Goal: Task Accomplishment & Management: Use online tool/utility

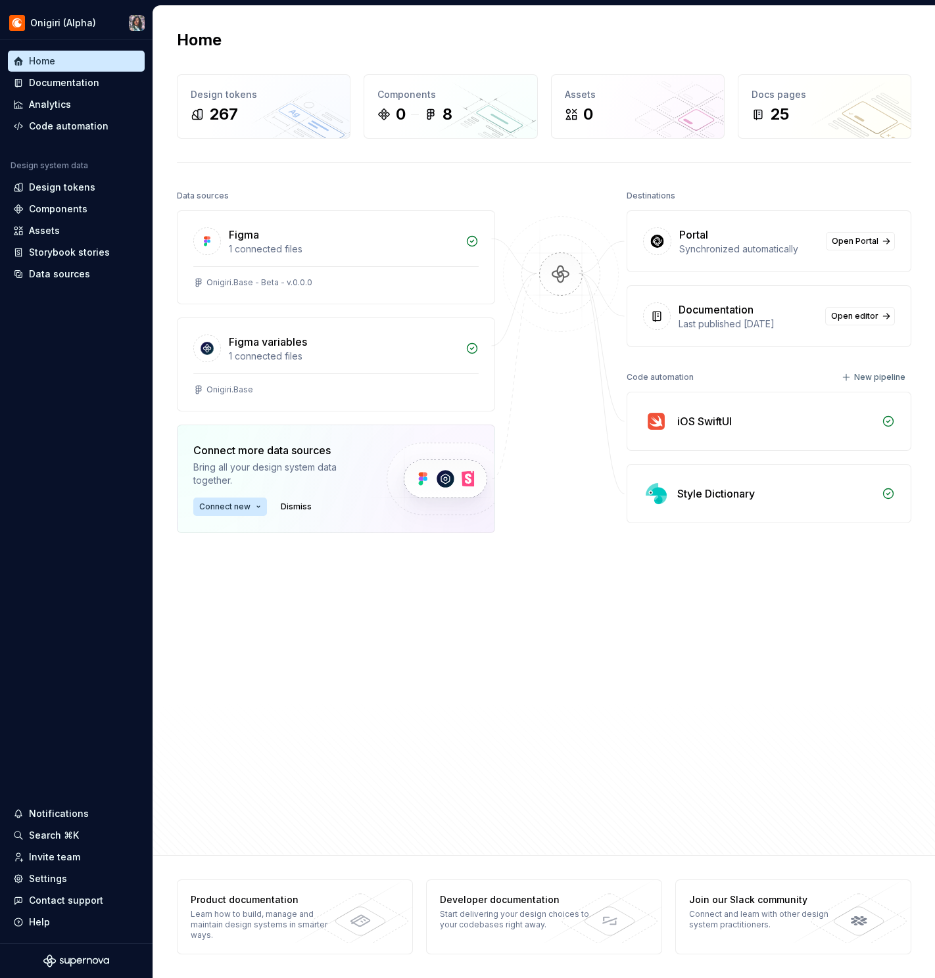
click at [360, 681] on div "Data sources Figma 1 connected files Onigiri.Base - Beta - v.0.0.0 Figma variab…" at bounding box center [336, 480] width 318 height 587
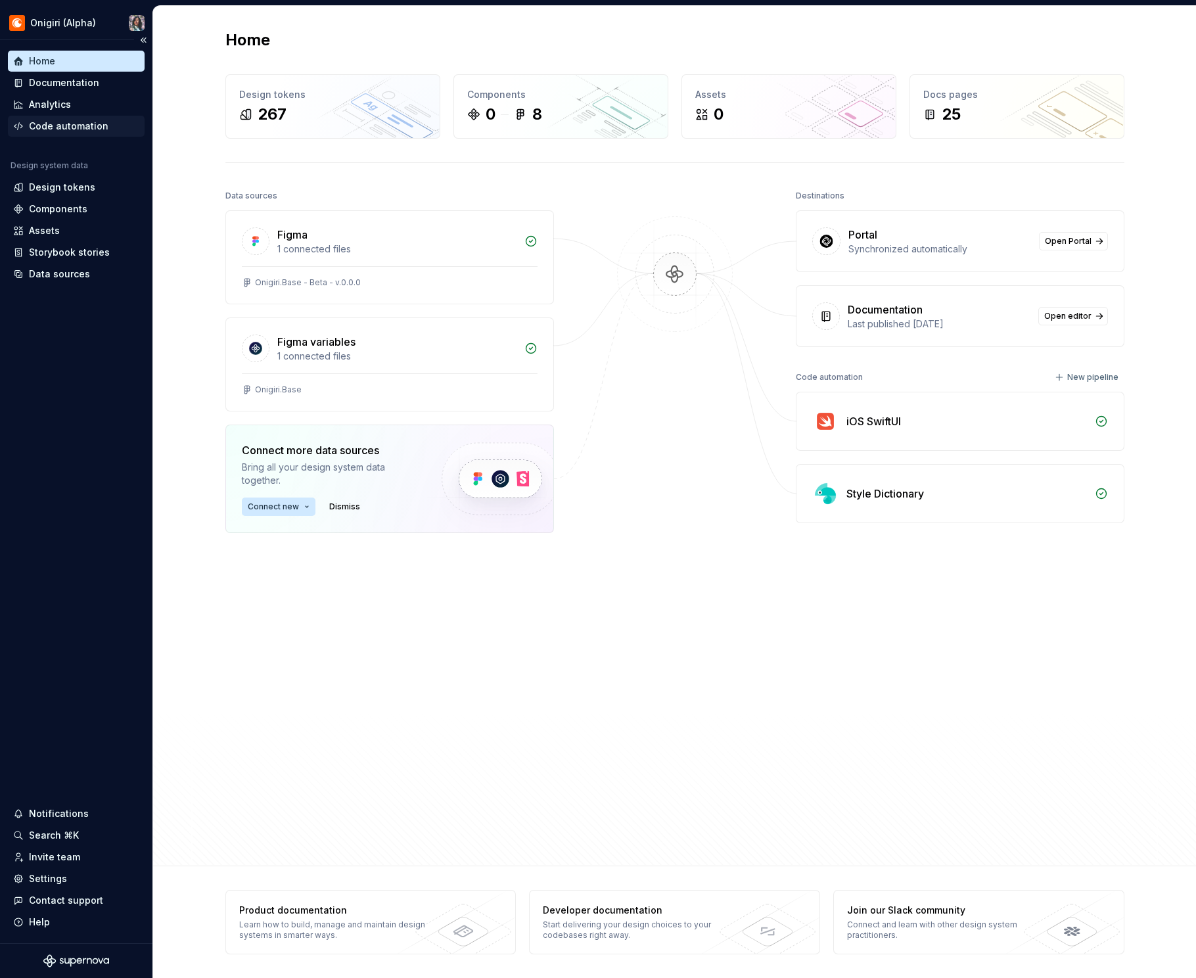
click at [64, 124] on div "Code automation" at bounding box center [69, 126] width 80 height 13
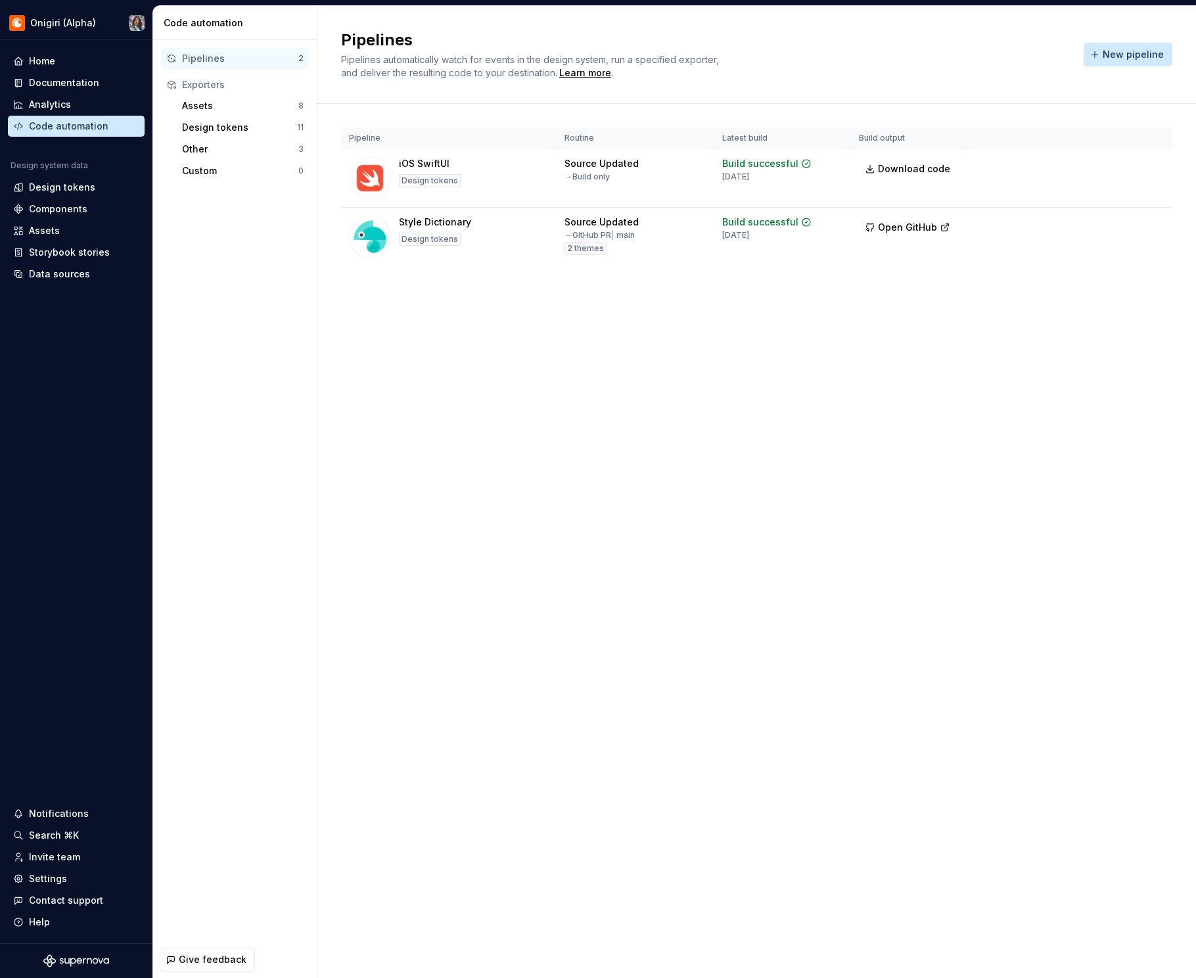
click at [726, 346] on div "Pipelines Pipelines automatically watch for events in the design system, run a …" at bounding box center [756, 492] width 879 height 972
click at [1100, 58] on span "New pipeline" at bounding box center [1133, 54] width 61 height 13
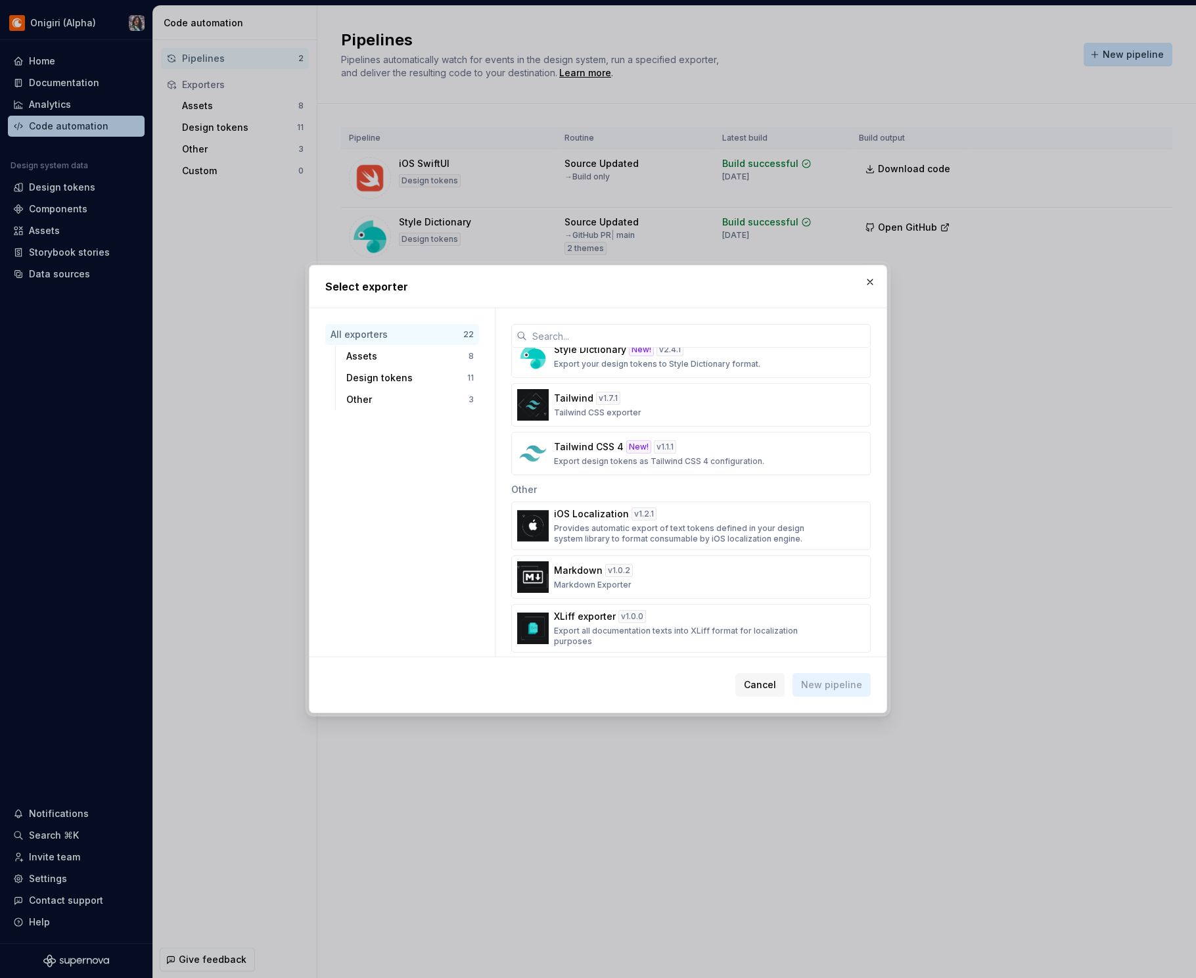
scroll to position [845, 0]
click at [776, 685] on span "Cancel" at bounding box center [760, 684] width 32 height 13
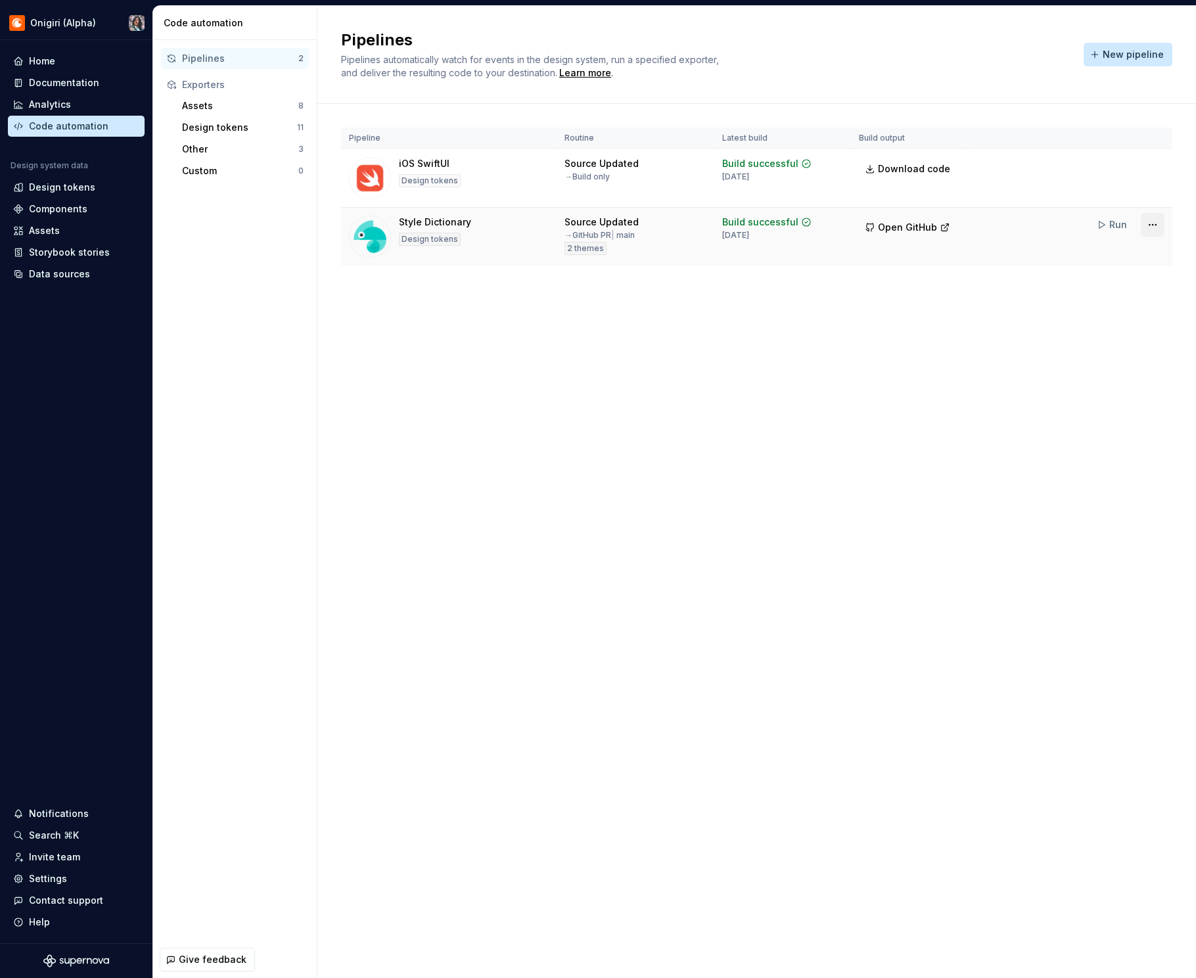
click at [1100, 225] on html "Onigiri (Alpha) Home Documentation Analytics Code automation Design system data…" at bounding box center [598, 489] width 1196 height 978
click at [1100, 260] on div "Edit pipeline" at bounding box center [1128, 253] width 139 height 21
click at [1100, 168] on html "Onigiri (Alpha) Home Documentation Analytics Code automation Design system data…" at bounding box center [598, 489] width 1196 height 978
click at [1100, 191] on div "Edit pipeline" at bounding box center [1136, 194] width 112 height 13
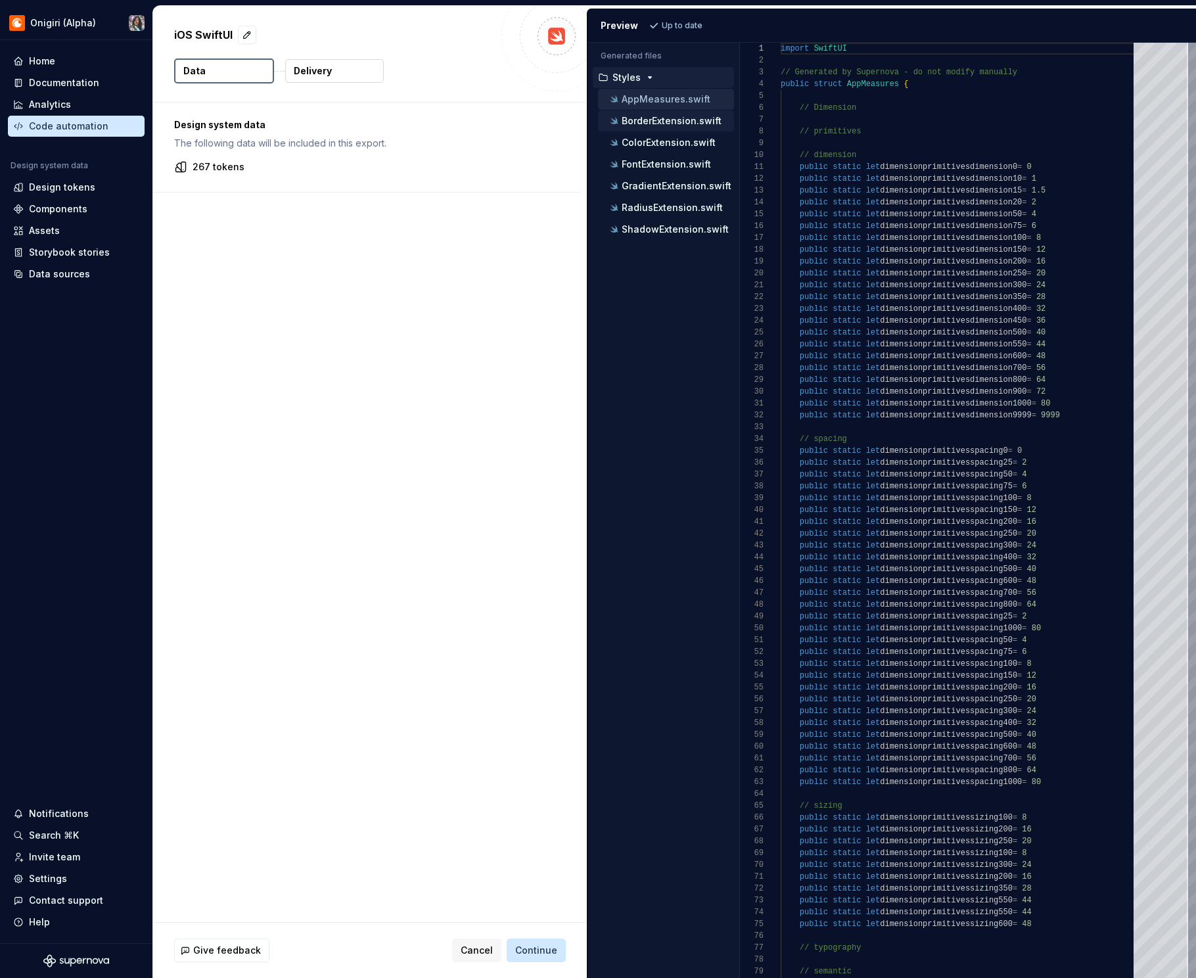
click at [670, 120] on p "BorderExtension.swift" at bounding box center [672, 121] width 100 height 11
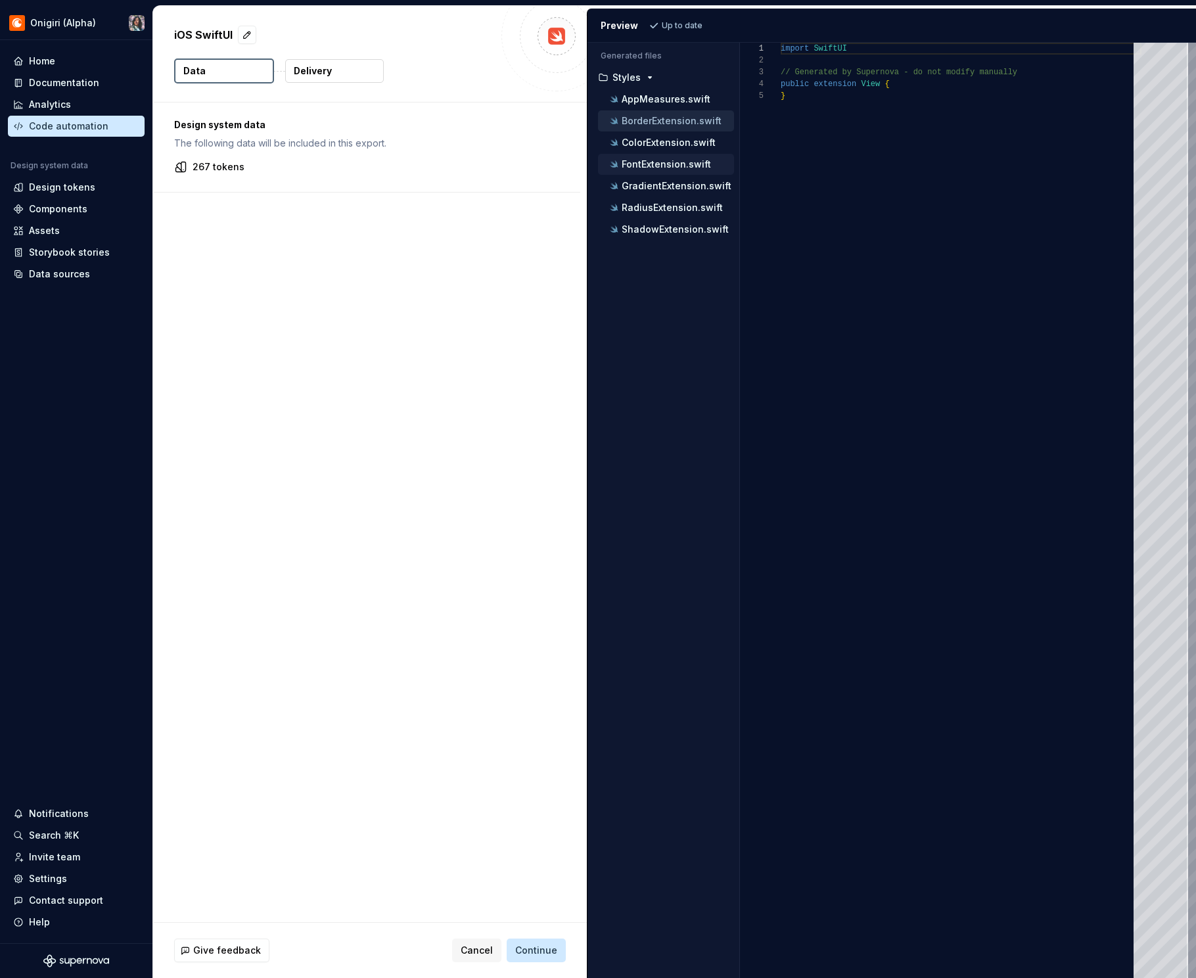
click at [668, 159] on p "FontExtension.swift" at bounding box center [666, 164] width 89 height 11
type textarea "**********"
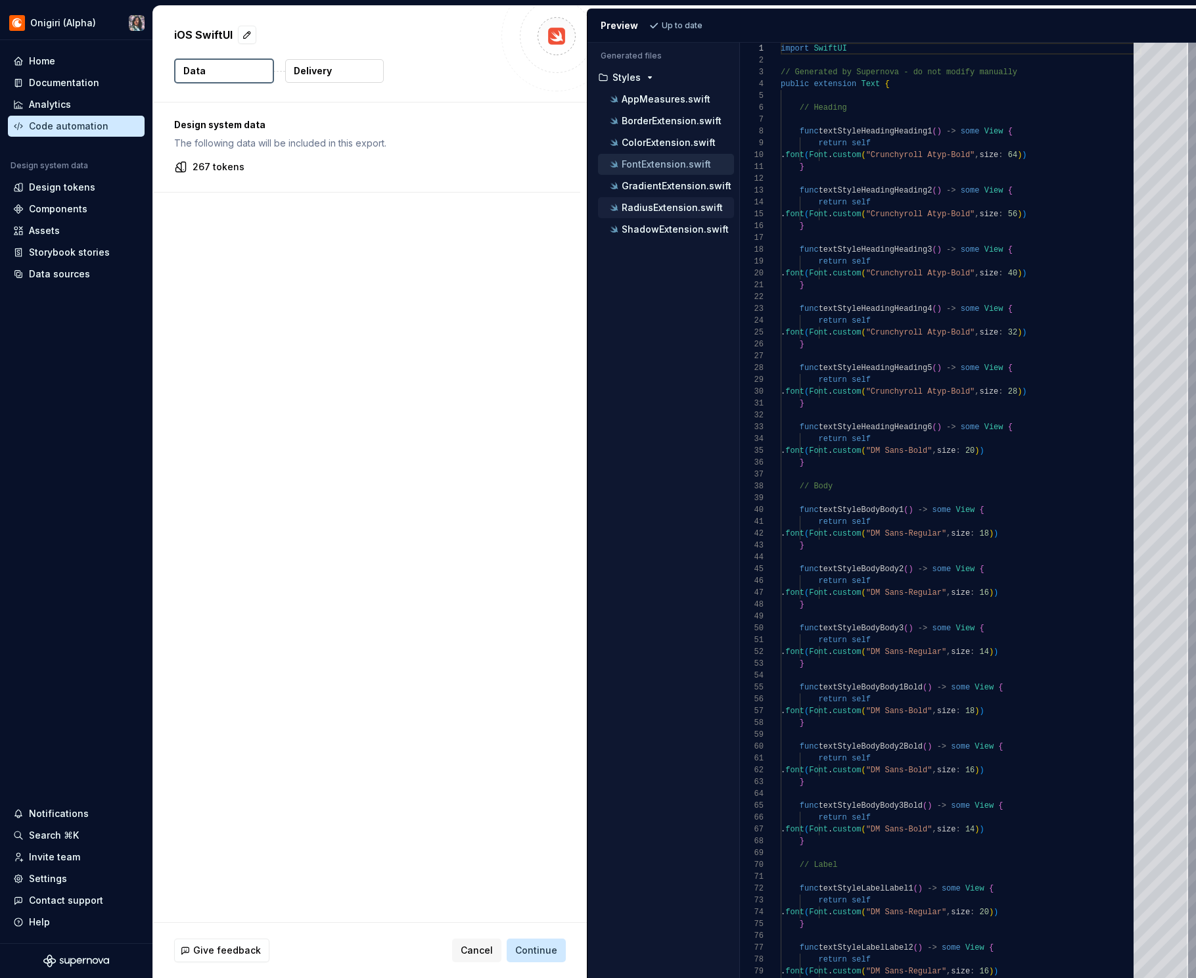
click at [680, 218] on div "RadiusExtension.swift" at bounding box center [666, 207] width 136 height 21
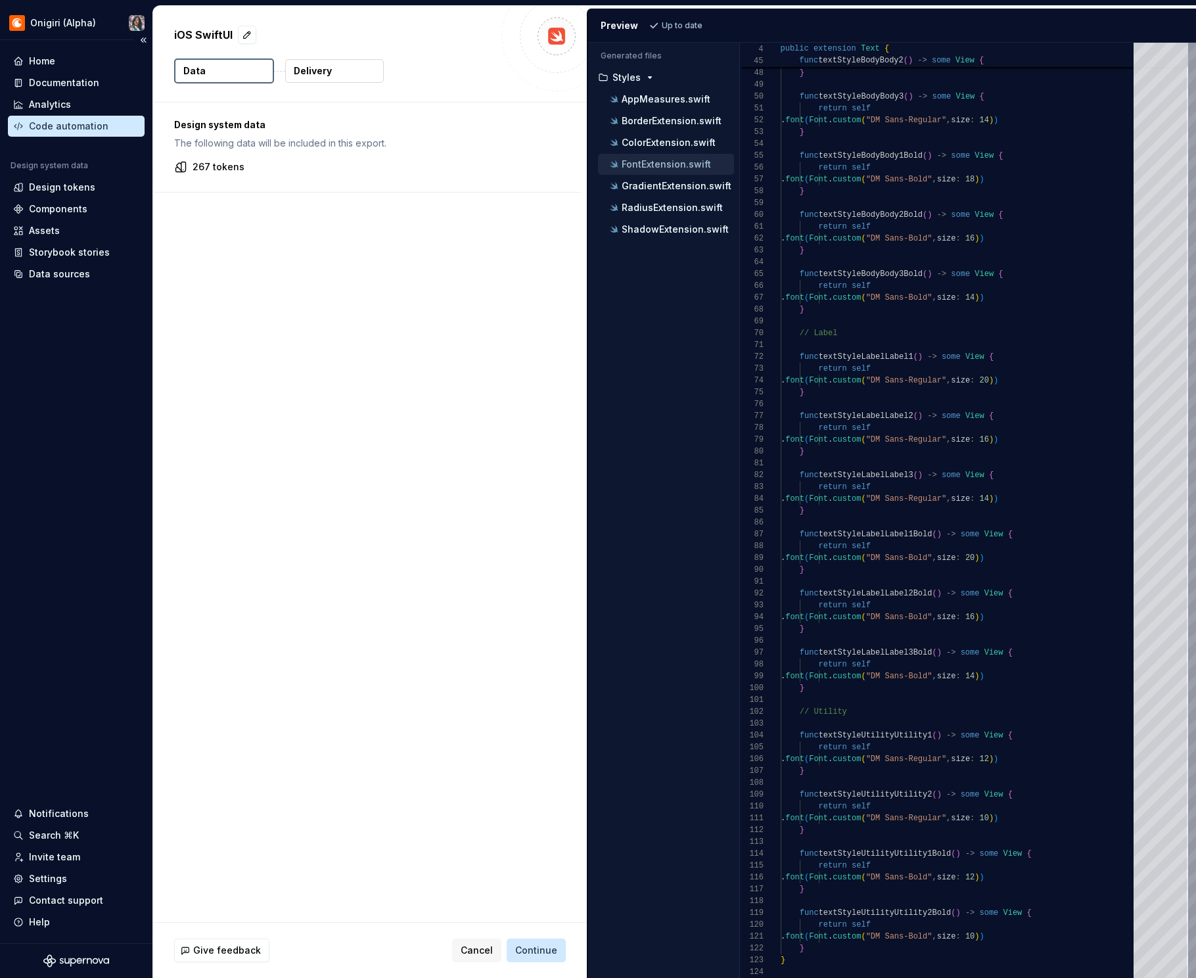
click at [68, 122] on div "Code automation" at bounding box center [69, 126] width 80 height 13
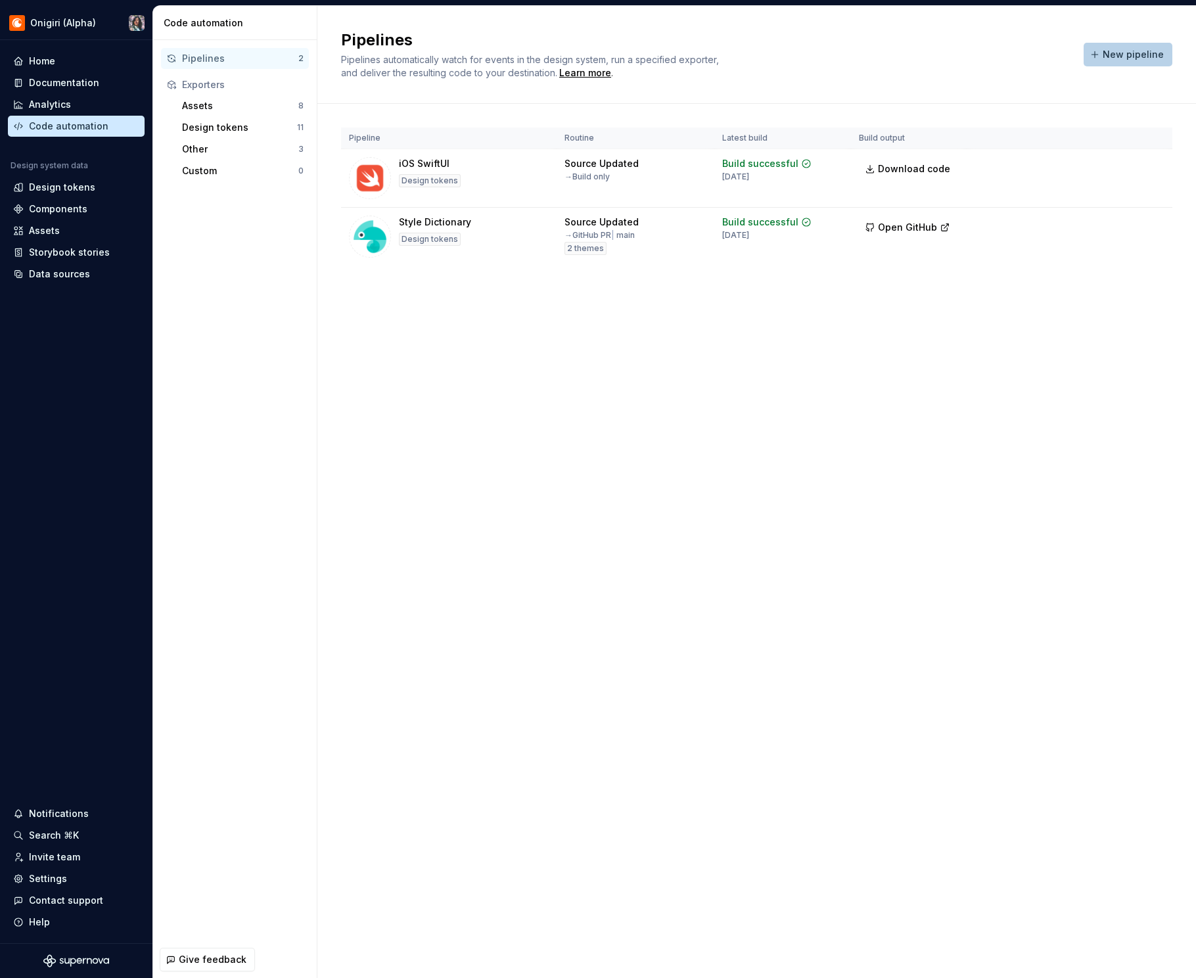
click at [1100, 58] on span "New pipeline" at bounding box center [1133, 54] width 61 height 13
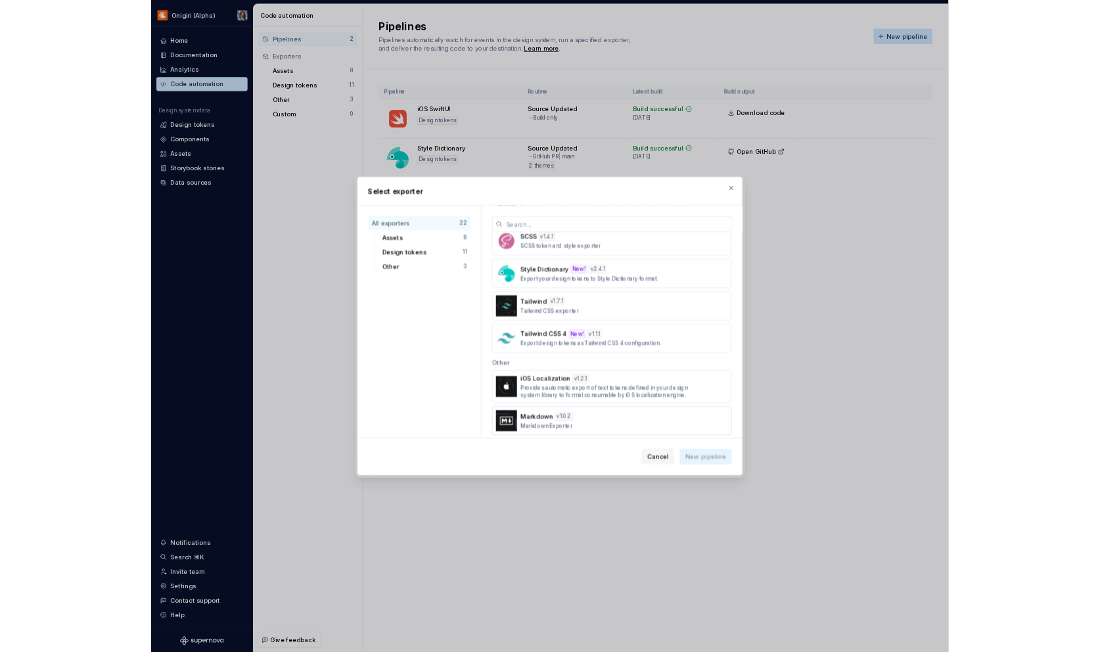
scroll to position [743, 0]
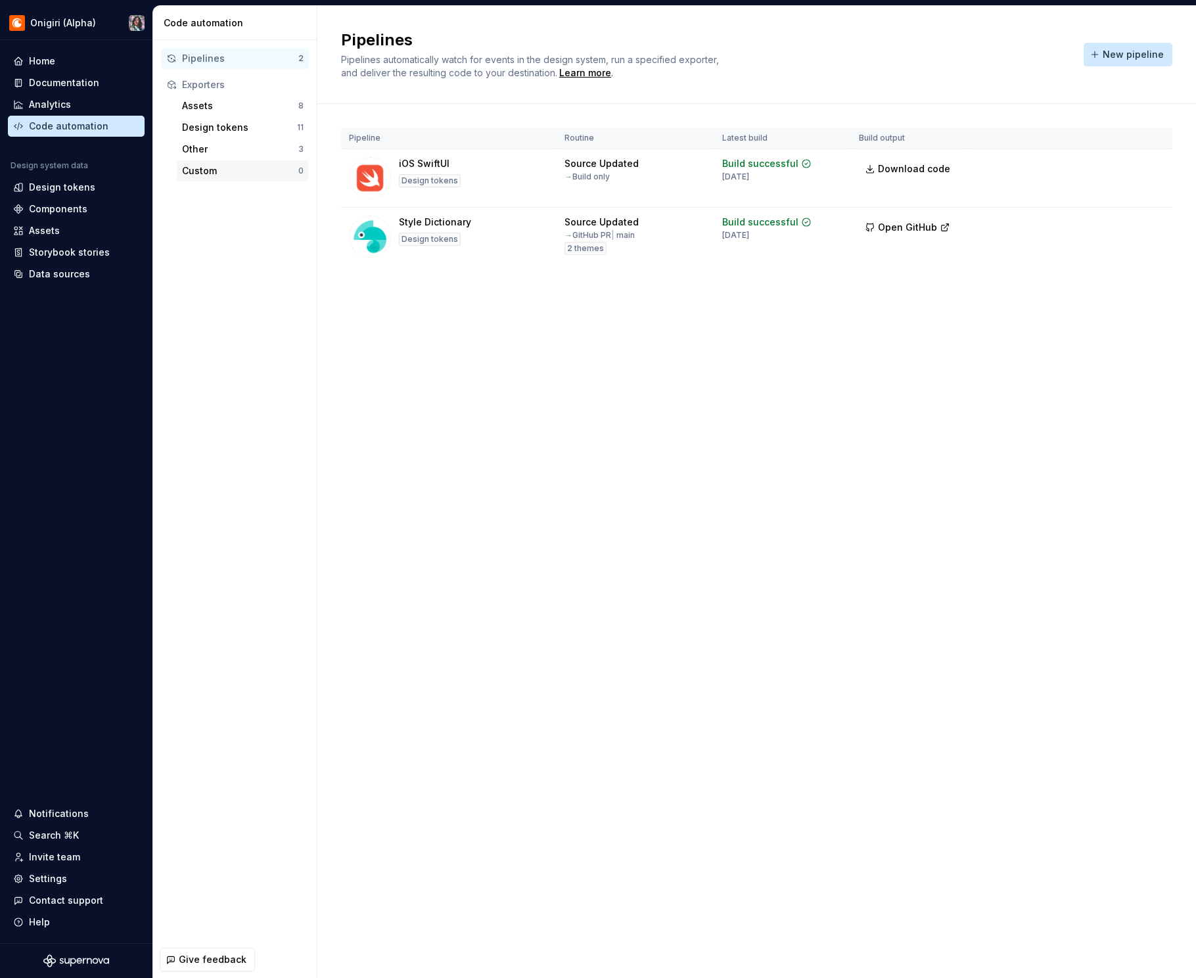
click at [204, 180] on div "Custom 0" at bounding box center [243, 170] width 132 height 21
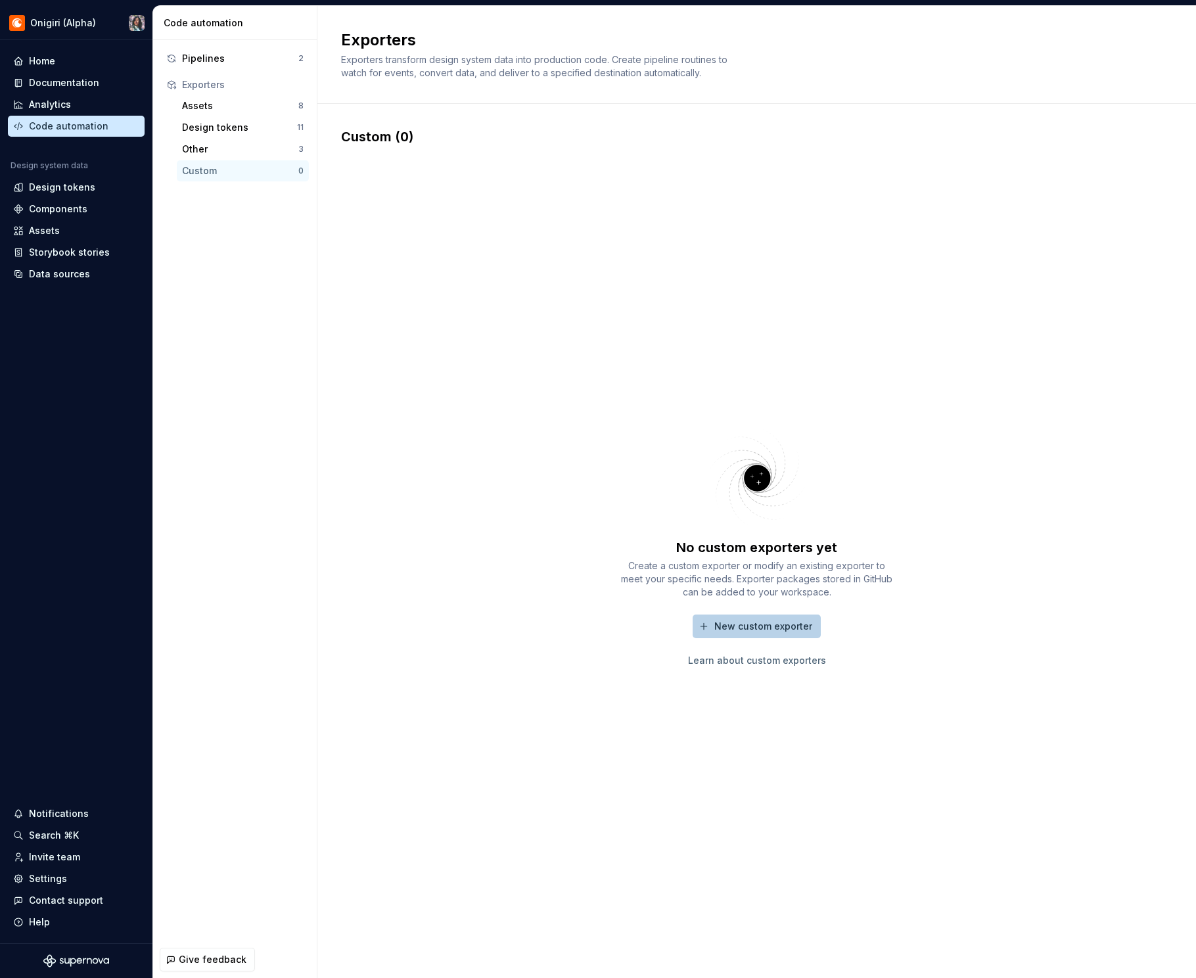
click at [787, 620] on span "New custom exporter" at bounding box center [763, 626] width 98 height 13
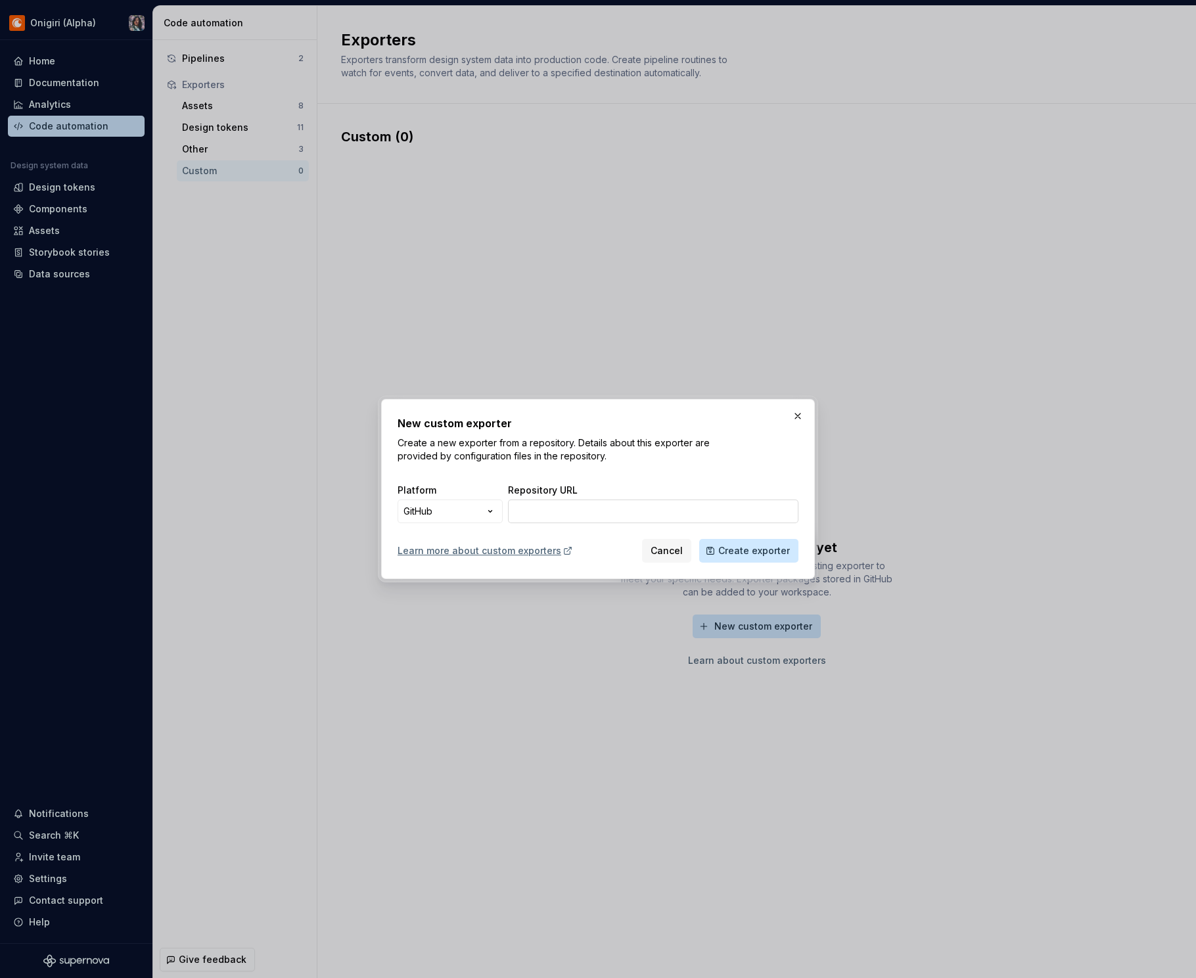
click at [580, 513] on input "Repository URL" at bounding box center [653, 512] width 291 height 24
click at [803, 416] on button "button" at bounding box center [798, 416] width 18 height 18
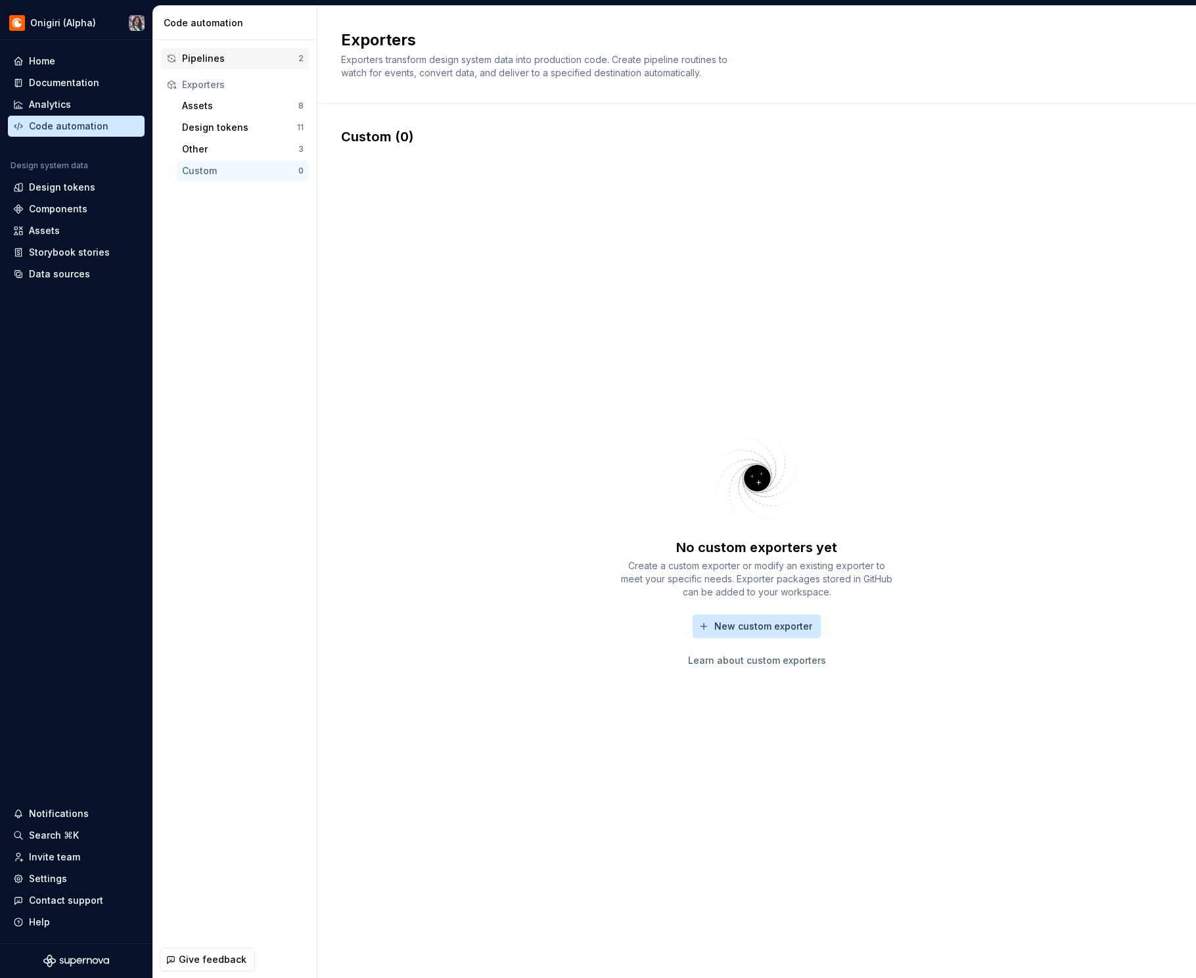
click at [250, 48] on div "Pipelines 2" at bounding box center [235, 58] width 148 height 21
